Goal: Task Accomplishment & Management: Manage account settings

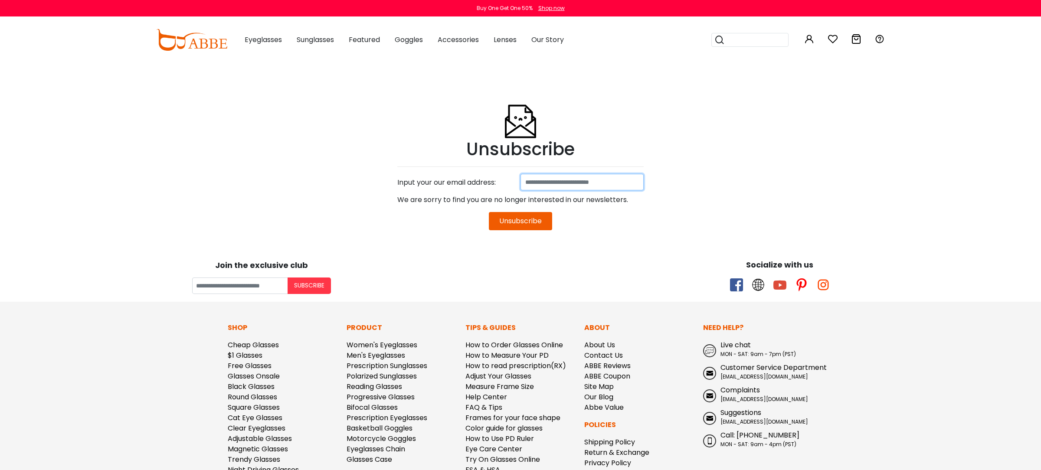
click at [564, 181] on input at bounding box center [582, 182] width 123 height 16
type input "**********"
click at [535, 223] on button "Unsubscribe" at bounding box center [520, 221] width 63 height 18
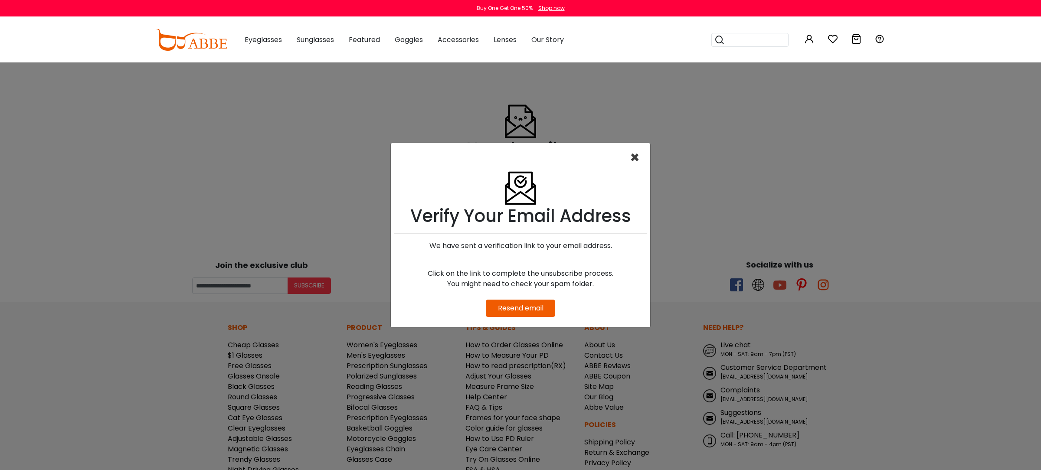
click at [639, 156] on span "×" at bounding box center [635, 158] width 10 height 22
